Goal: Task Accomplishment & Management: Use online tool/utility

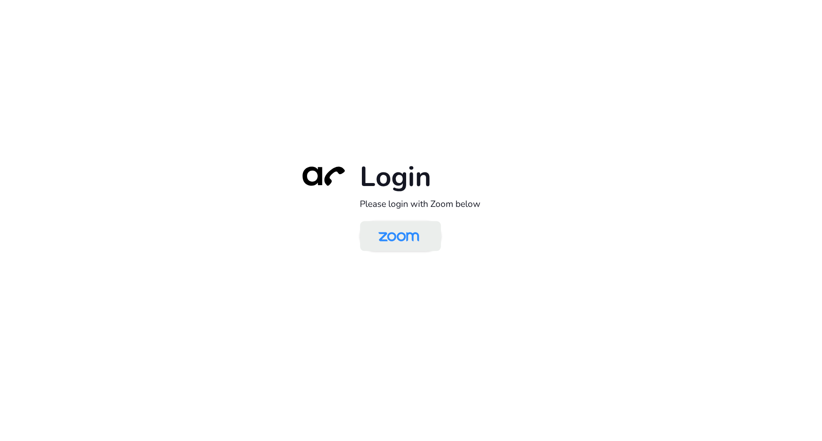
click at [421, 228] on img at bounding box center [399, 237] width 59 height 28
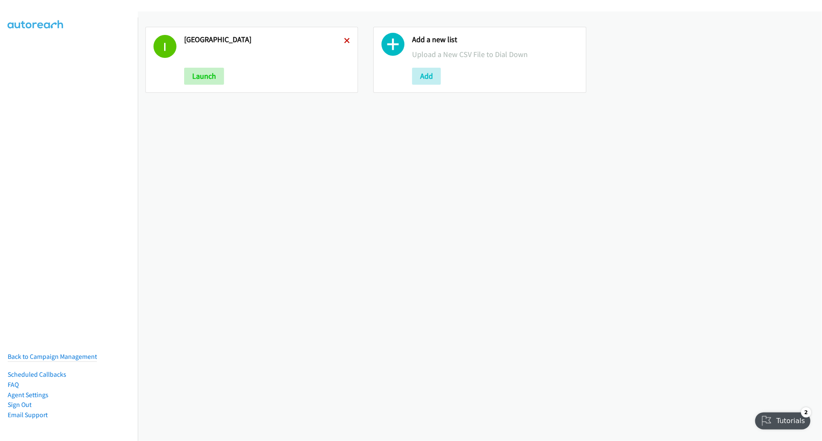
click at [345, 39] on icon at bounding box center [347, 41] width 6 height 6
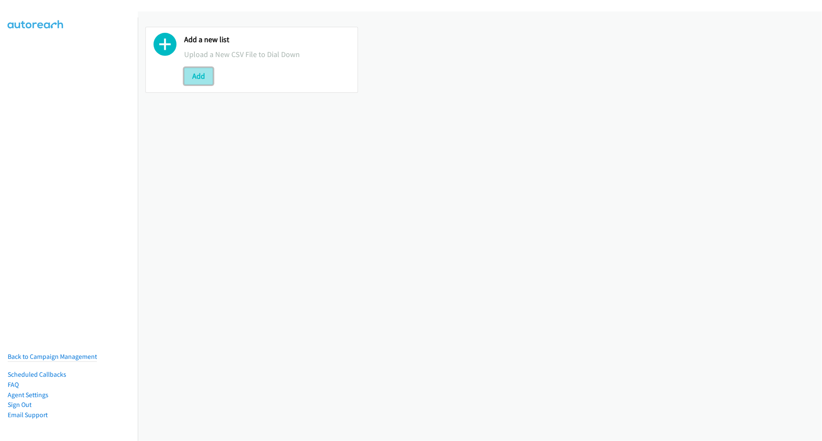
click at [211, 71] on button "Add" at bounding box center [198, 76] width 29 height 17
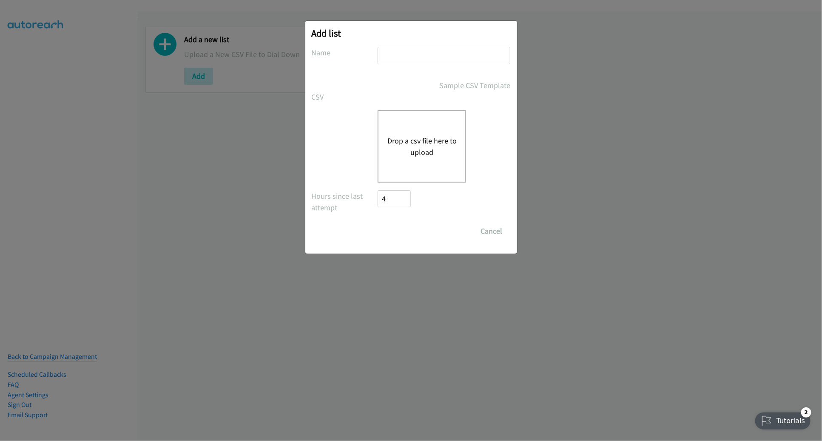
click at [429, 154] on button "Drop a csv file here to upload" at bounding box center [422, 146] width 70 height 23
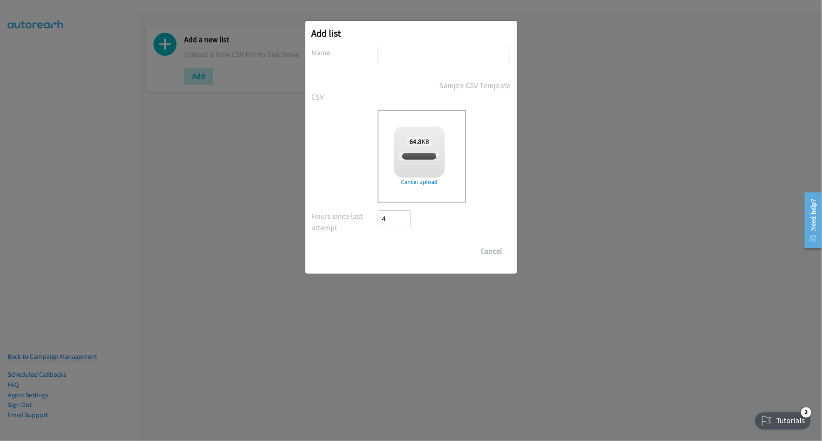
click at [411, 64] on input "text" at bounding box center [444, 55] width 133 height 17
checkbox input "true"
type input "AM"
click at [392, 248] on input "Save List" at bounding box center [400, 250] width 45 height 17
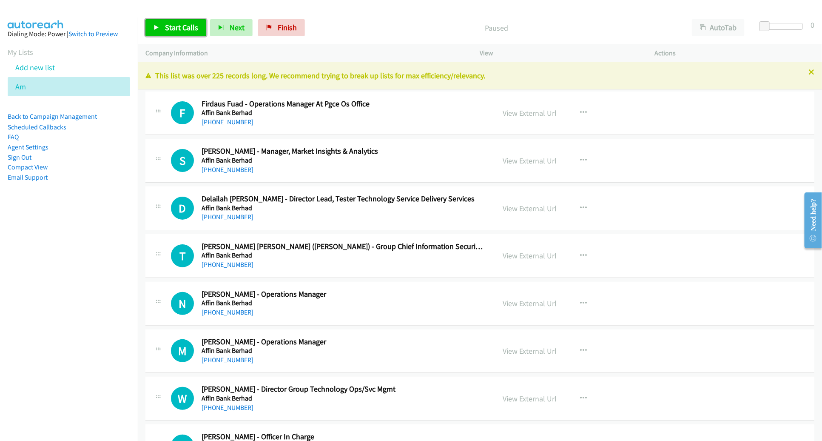
click at [165, 26] on span "Start Calls" at bounding box center [181, 28] width 33 height 10
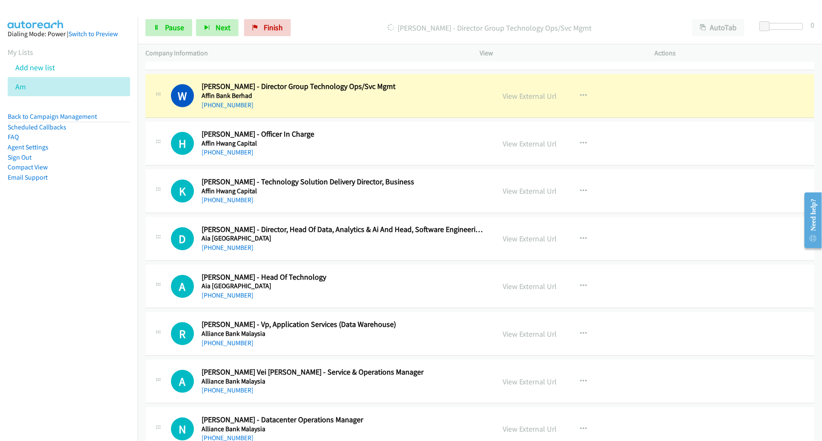
scroll to position [305, 0]
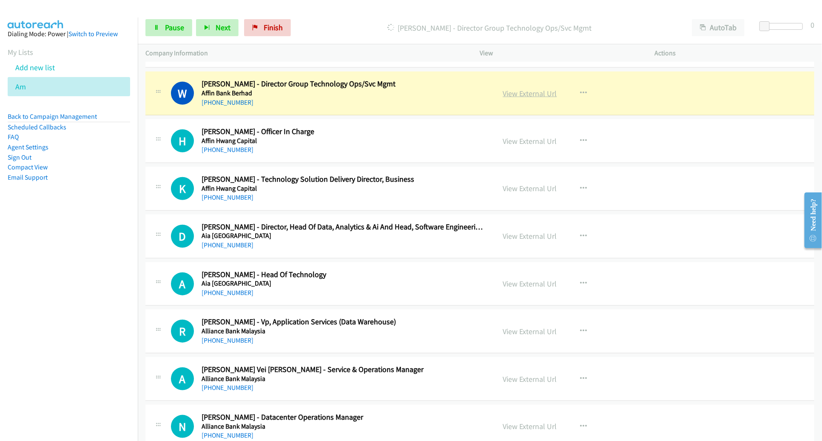
click at [527, 94] on link "View External Url" at bounding box center [530, 93] width 54 height 10
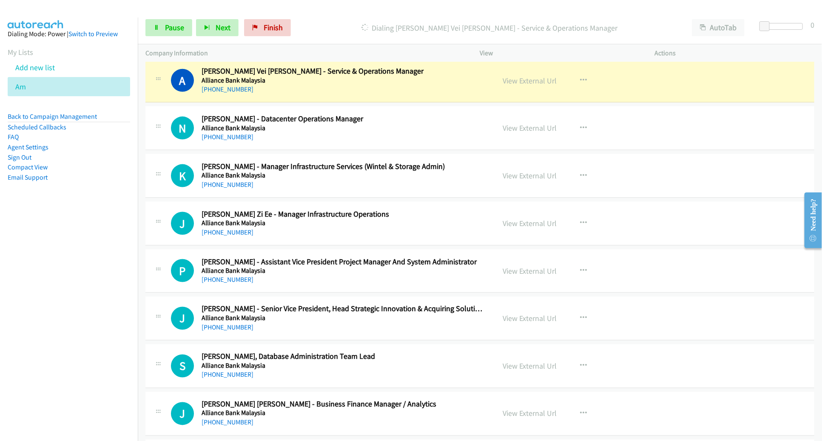
scroll to position [602, 0]
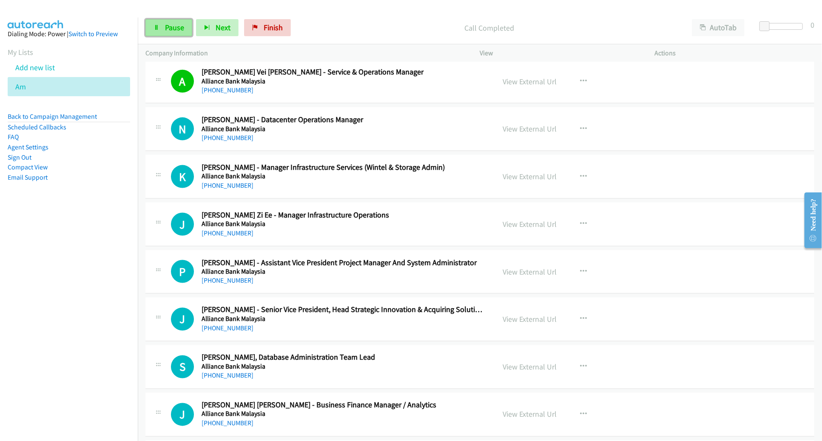
click at [175, 28] on span "Pause" at bounding box center [174, 28] width 19 height 10
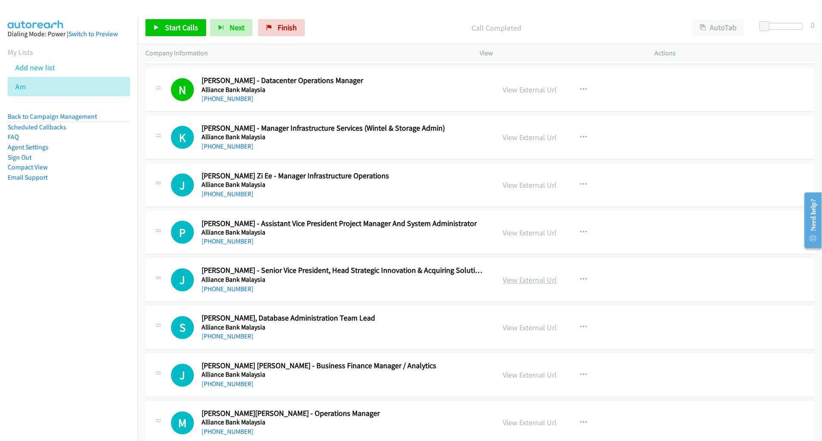
scroll to position [644, 0]
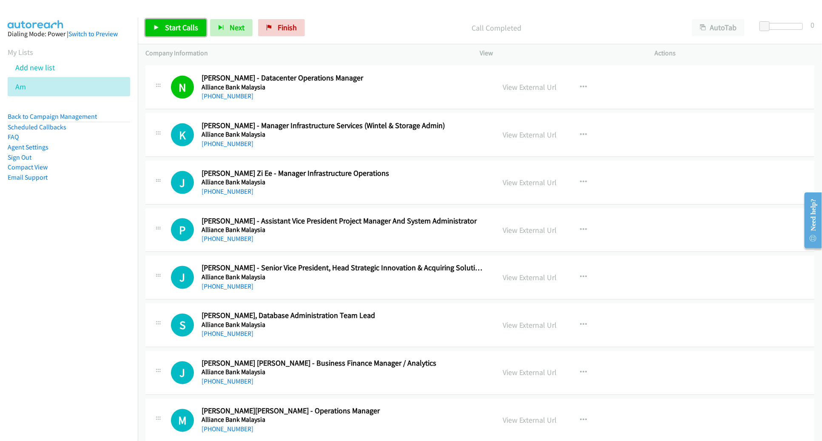
click at [180, 30] on span "Start Calls" at bounding box center [181, 28] width 33 height 10
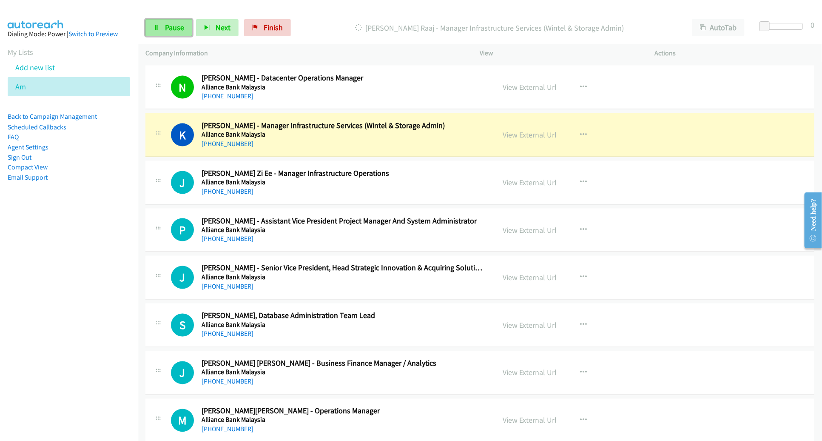
click at [172, 23] on span "Pause" at bounding box center [174, 28] width 19 height 10
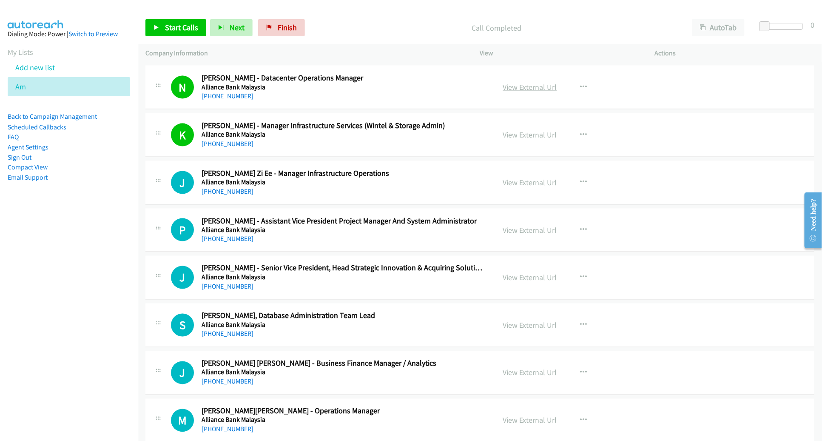
click at [536, 85] on link "View External Url" at bounding box center [530, 87] width 54 height 10
